Goal: Information Seeking & Learning: Understand process/instructions

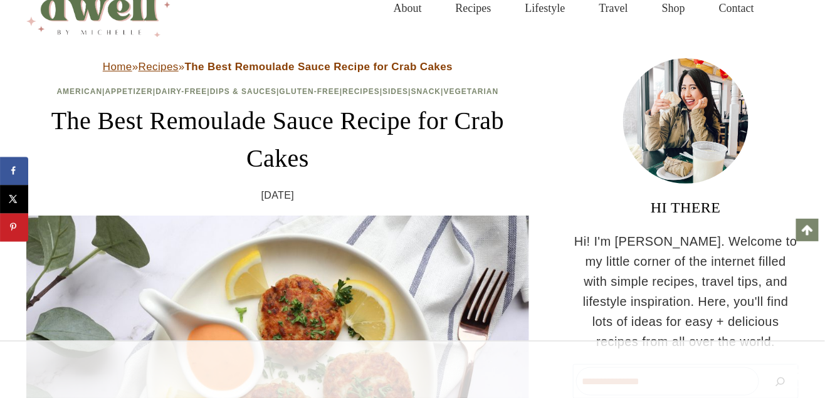
scroll to position [287, 0]
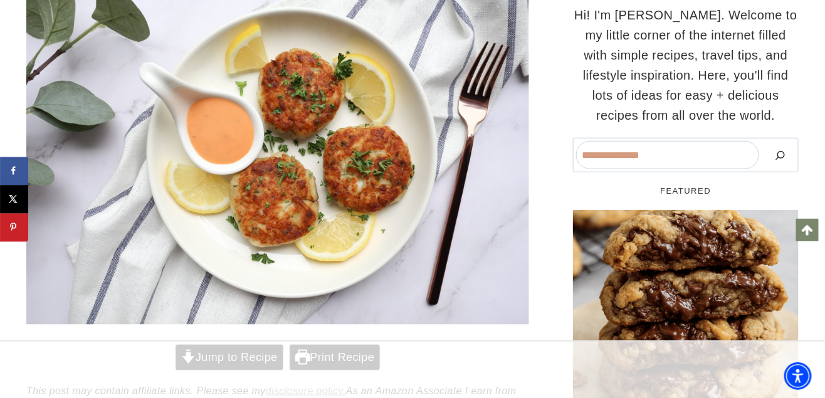
click at [253, 345] on link "Jump to Recipe" at bounding box center [230, 358] width 108 height 26
